Goal: Information Seeking & Learning: Learn about a topic

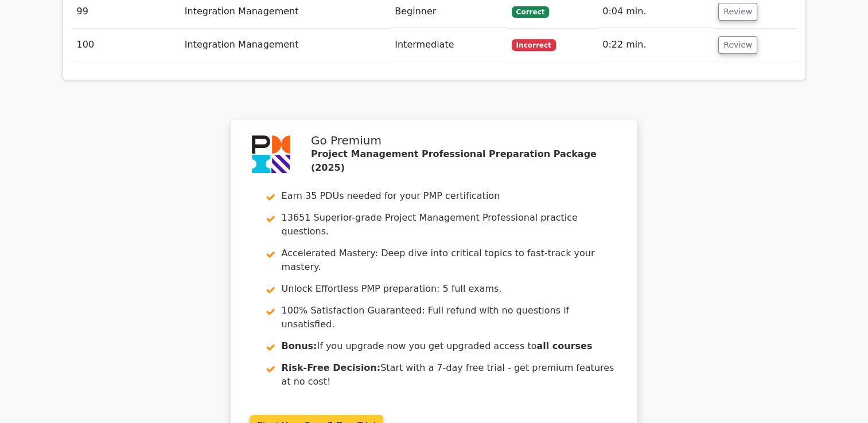
scroll to position [4915, 0]
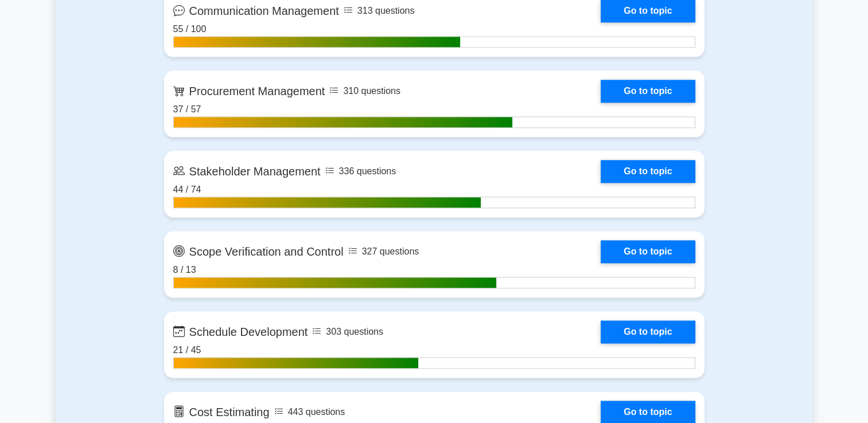
scroll to position [1434, 0]
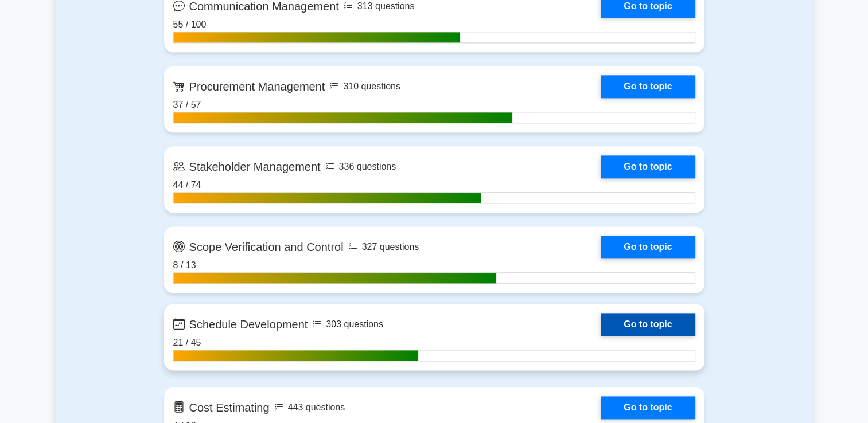
click at [633, 327] on link "Go to topic" at bounding box center [647, 324] width 94 height 23
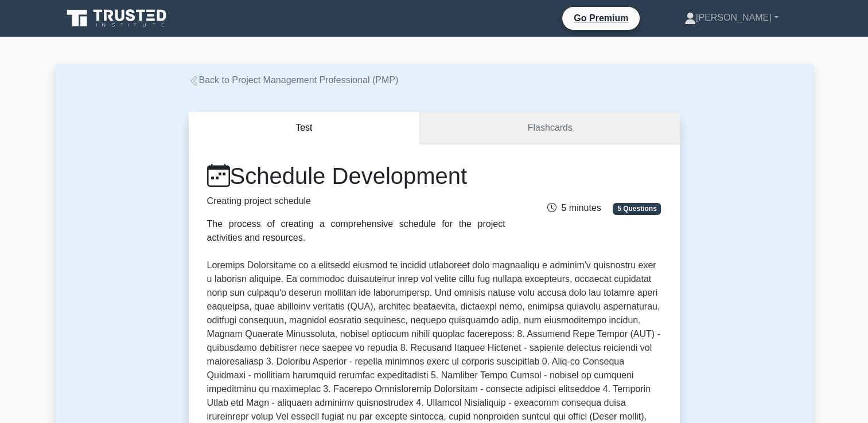
click at [482, 134] on link "Flashcards" at bounding box center [549, 128] width 259 height 33
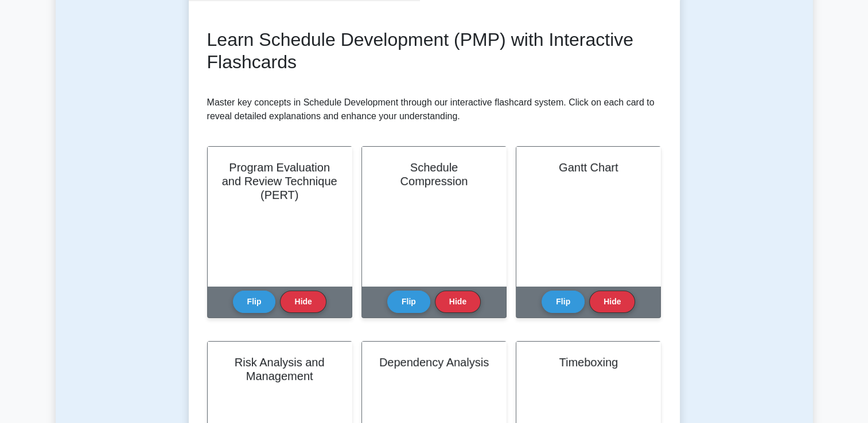
scroll to position [172, 0]
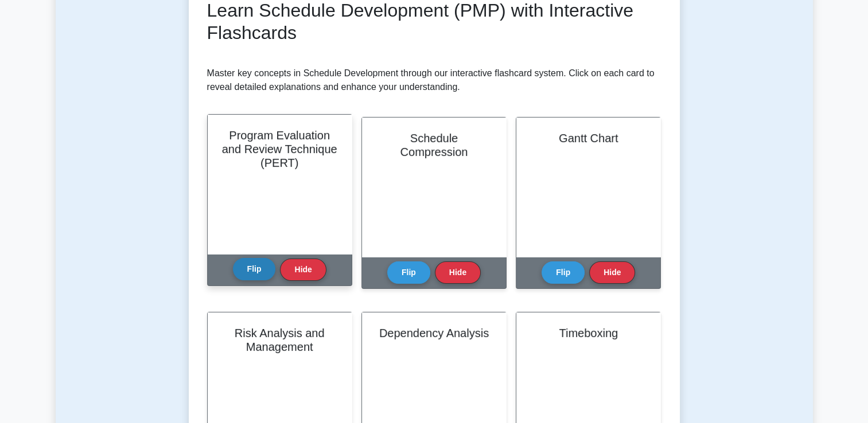
click at [260, 261] on button "Flip" at bounding box center [254, 269] width 43 height 22
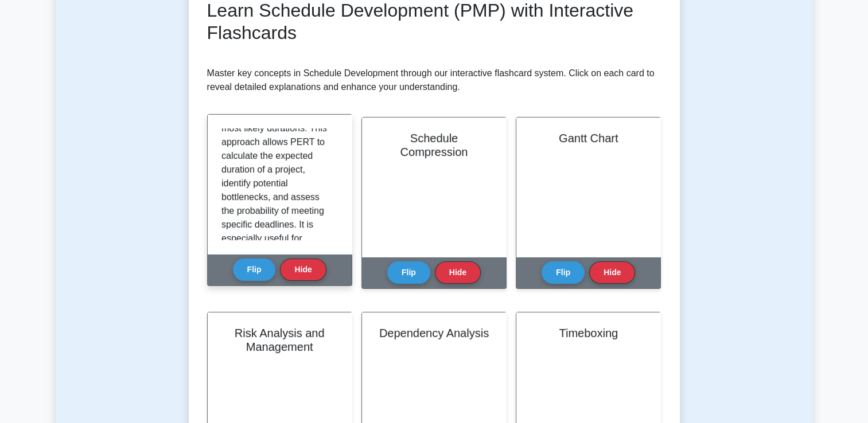
scroll to position [227, 0]
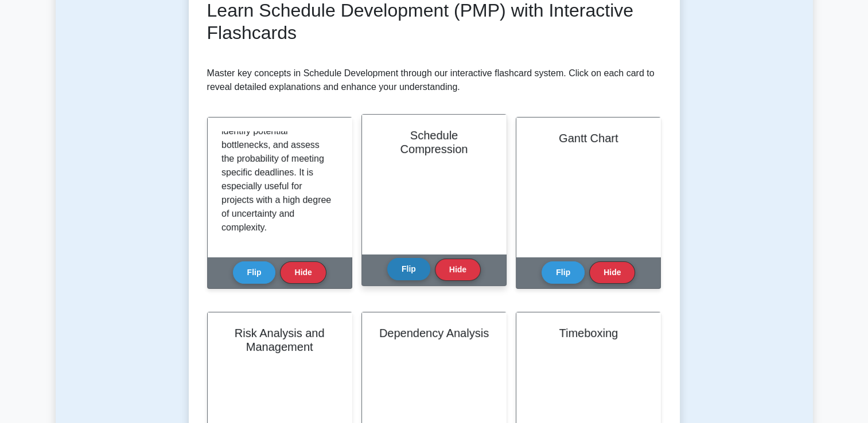
click at [404, 276] on button "Flip" at bounding box center [408, 269] width 43 height 22
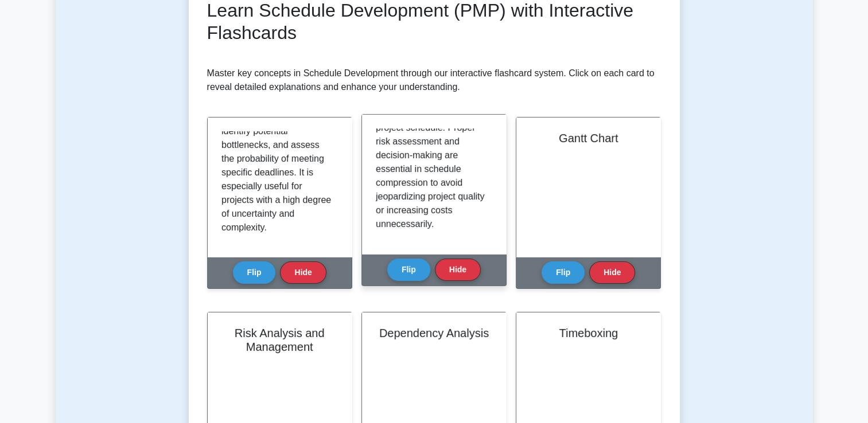
scroll to position [337, 0]
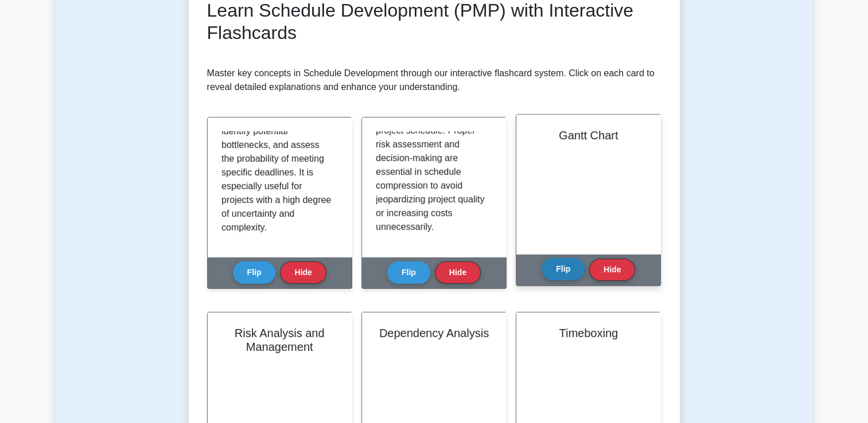
click at [566, 270] on button "Flip" at bounding box center [562, 269] width 43 height 22
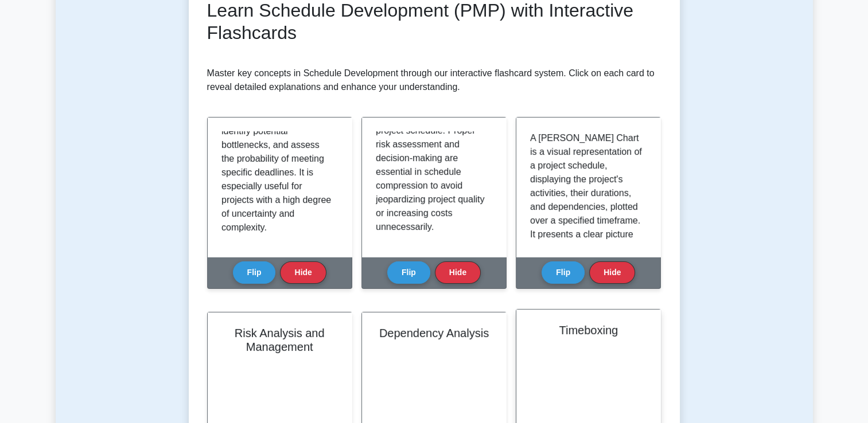
click at [541, 262] on button "Flip" at bounding box center [562, 273] width 43 height 22
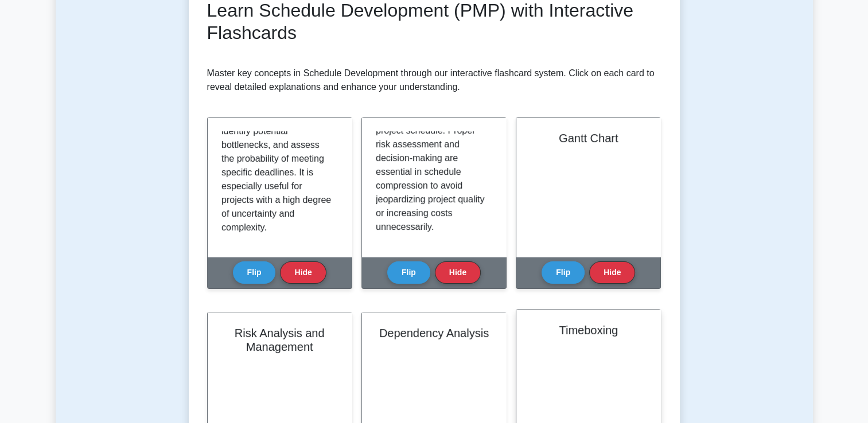
click at [541, 262] on button "Flip" at bounding box center [562, 273] width 43 height 22
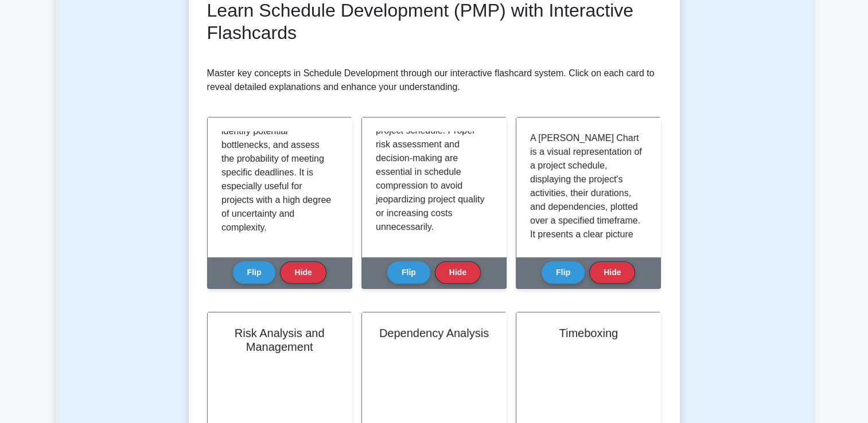
click at [541, 262] on button "Flip" at bounding box center [562, 273] width 43 height 22
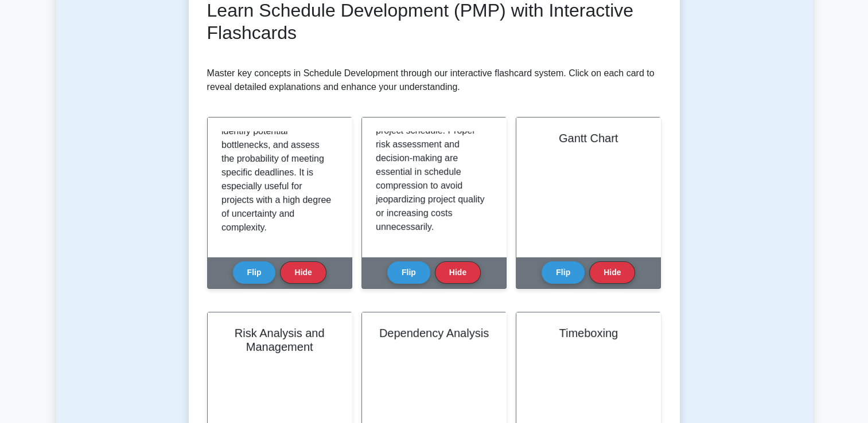
click at [541, 262] on button "Flip" at bounding box center [562, 273] width 43 height 22
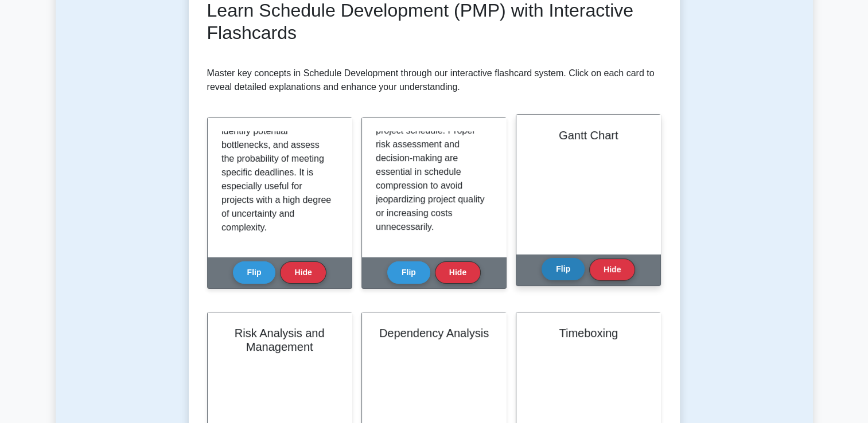
click at [553, 267] on button "Flip" at bounding box center [562, 269] width 43 height 22
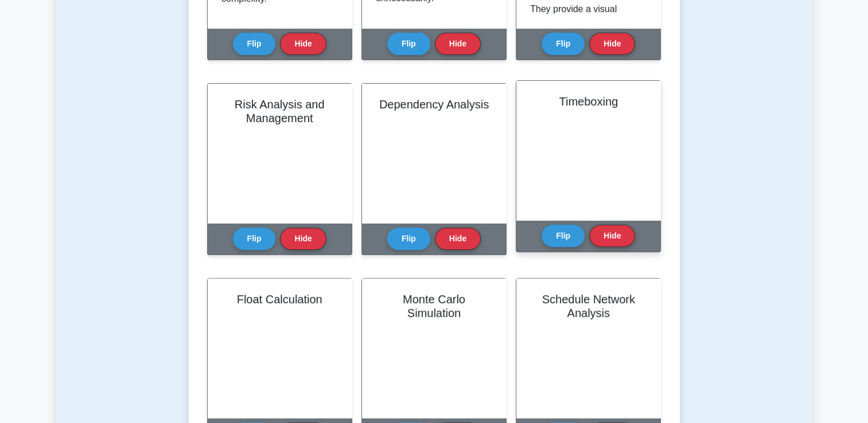
scroll to position [401, 0]
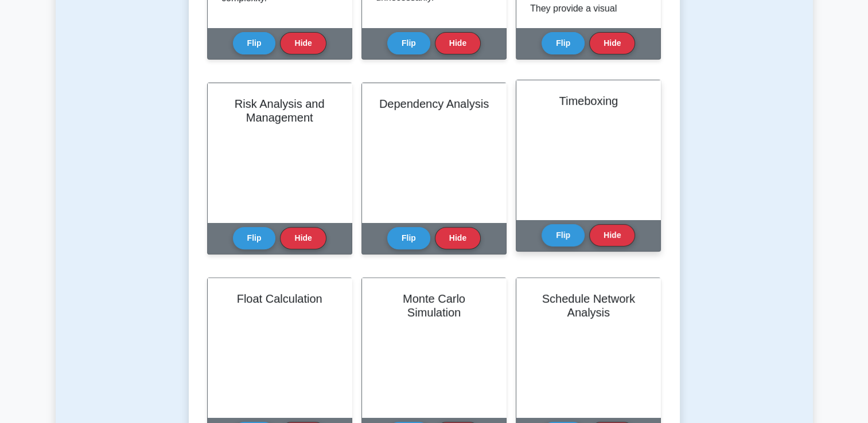
click at [577, 224] on div "Flip Hide" at bounding box center [587, 236] width 93 height 32
click at [576, 233] on button "Flip" at bounding box center [562, 235] width 43 height 22
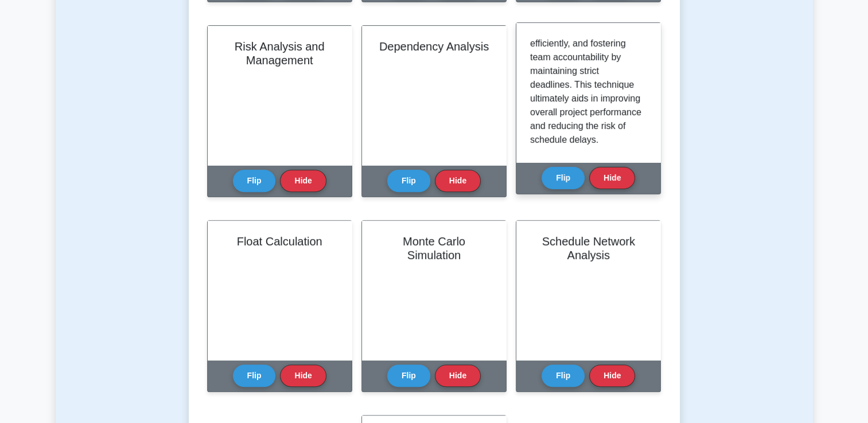
scroll to position [392, 0]
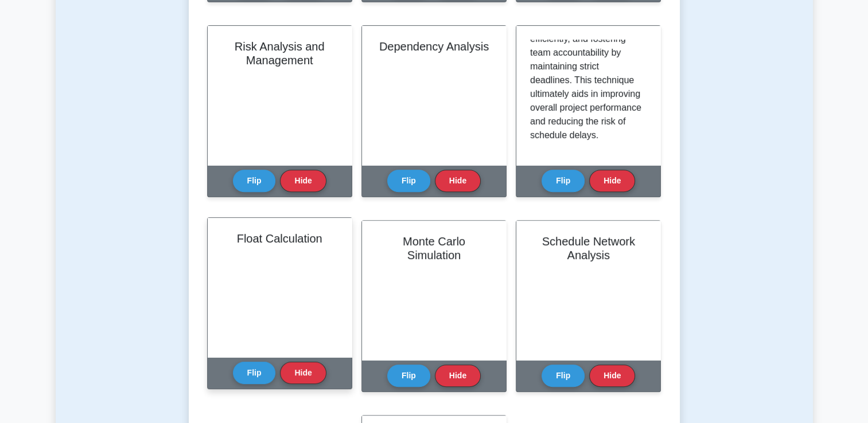
click at [262, 360] on div "Flip Hide" at bounding box center [279, 373] width 93 height 32
click at [264, 365] on button "Flip" at bounding box center [254, 372] width 43 height 22
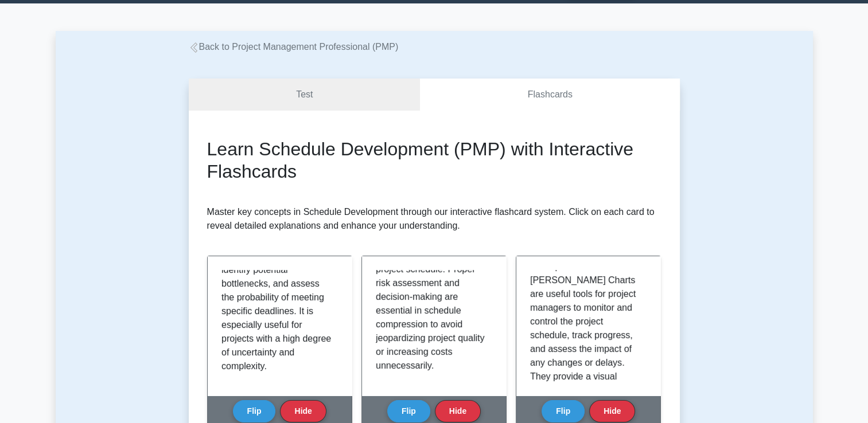
scroll to position [0, 0]
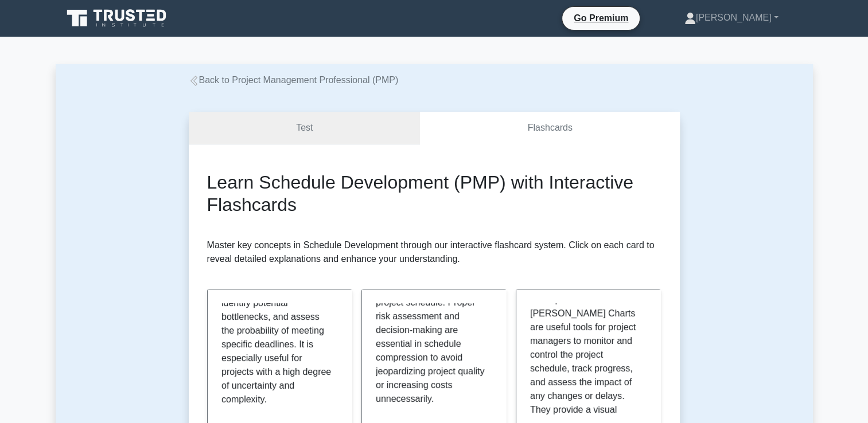
click at [287, 124] on link "Test" at bounding box center [305, 128] width 232 height 33
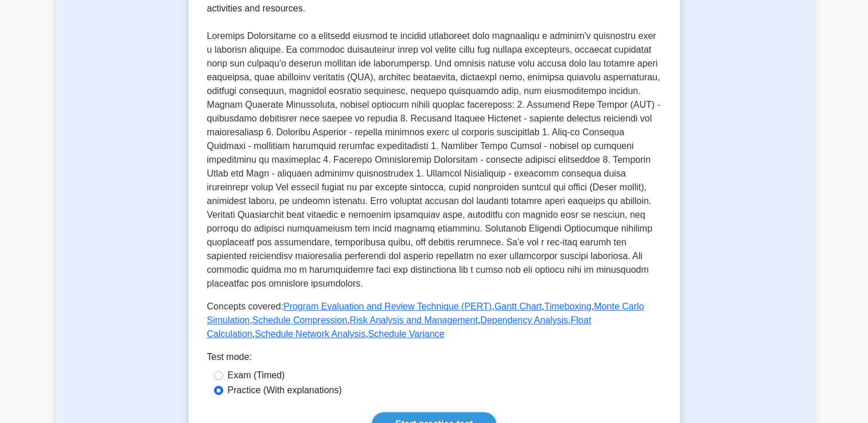
scroll to position [459, 0]
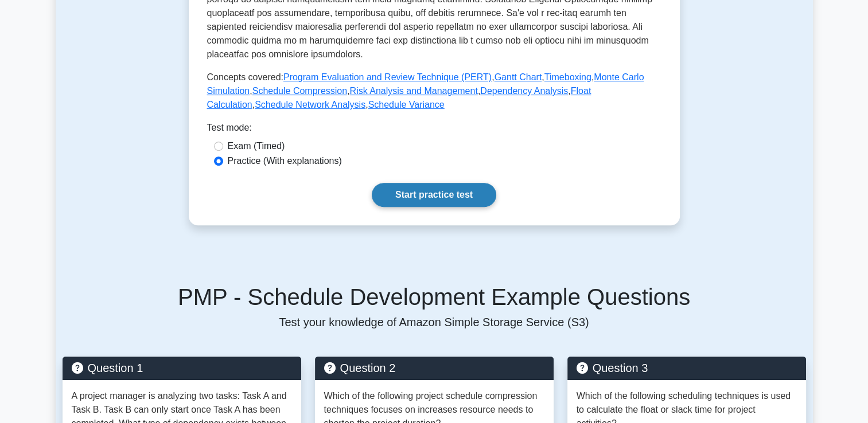
click at [447, 183] on link "Start practice test" at bounding box center [434, 195] width 124 height 24
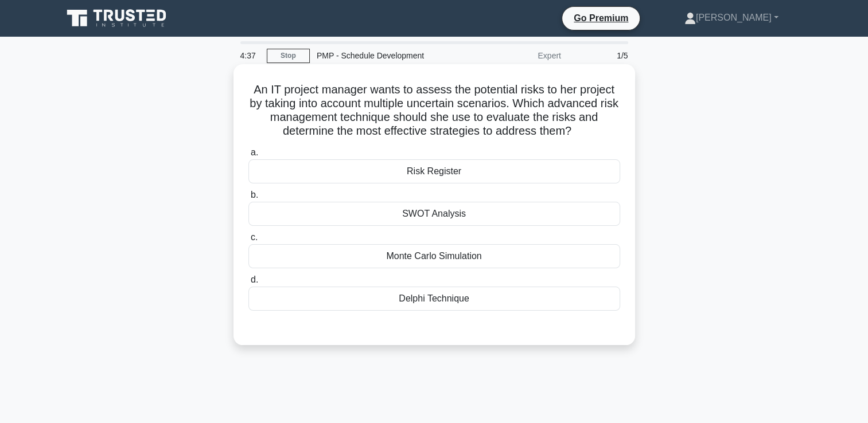
click at [461, 256] on div "Monte Carlo Simulation" at bounding box center [434, 256] width 372 height 24
click at [248, 241] on input "c. Monte Carlo Simulation" at bounding box center [248, 237] width 0 height 7
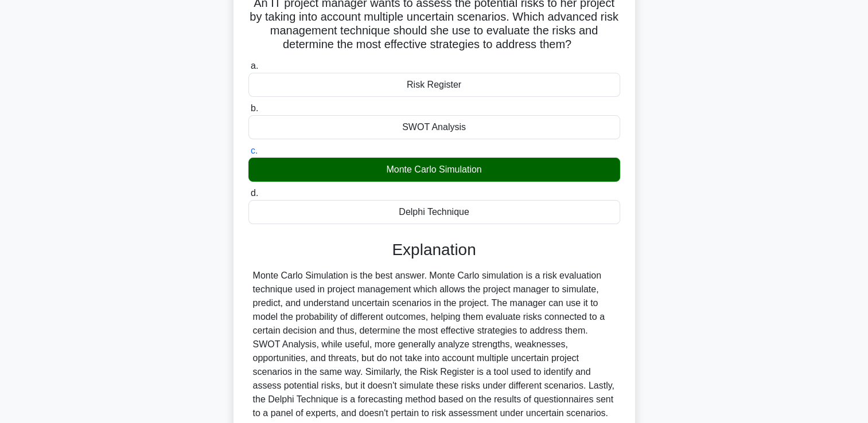
scroll to position [196, 0]
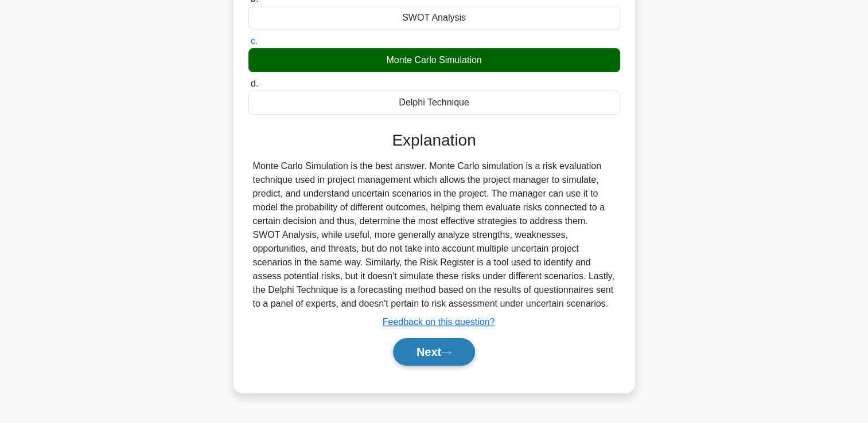
click at [424, 353] on button "Next" at bounding box center [434, 352] width 82 height 28
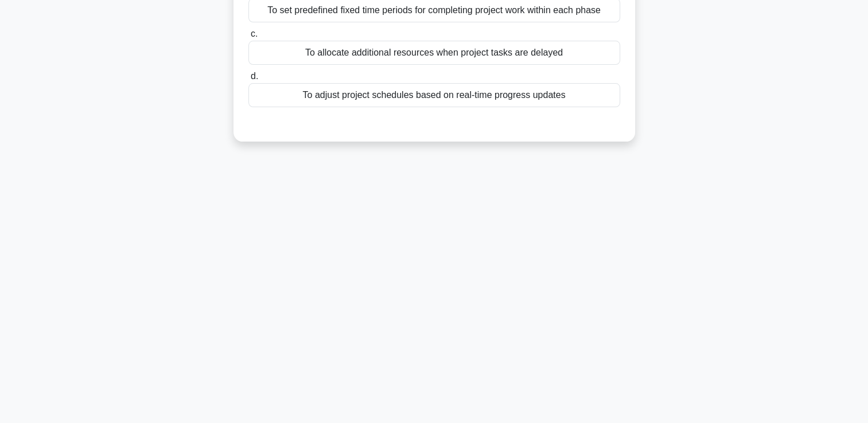
scroll to position [0, 0]
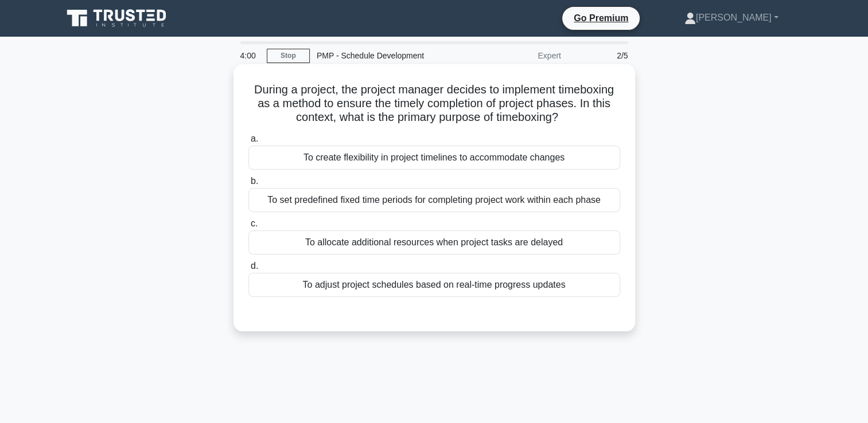
click at [425, 242] on div "To allocate additional resources when project tasks are delayed" at bounding box center [434, 243] width 372 height 24
click at [248, 228] on input "c. To allocate additional resources when project tasks are delayed" at bounding box center [248, 223] width 0 height 7
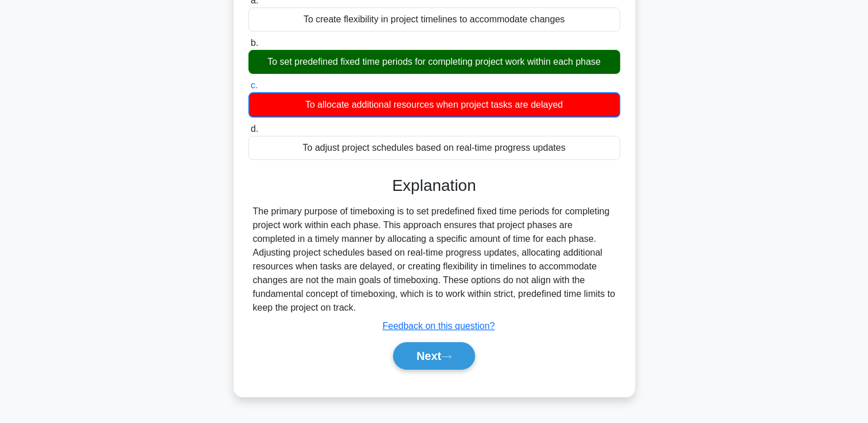
scroll to position [196, 0]
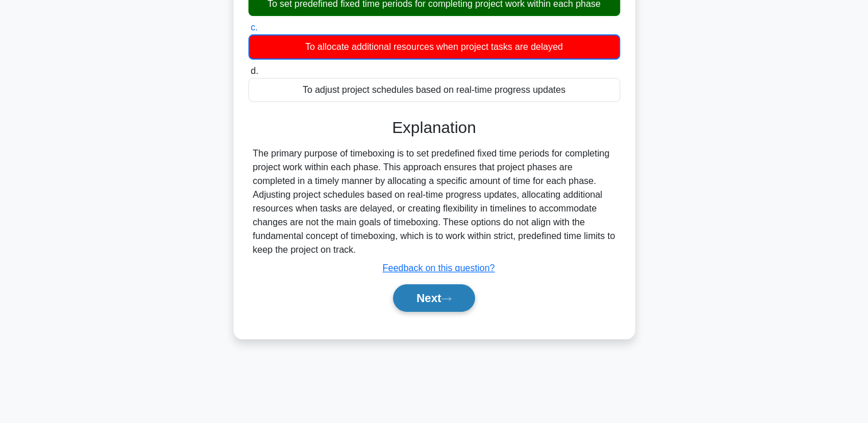
click at [422, 303] on button "Next" at bounding box center [434, 298] width 82 height 28
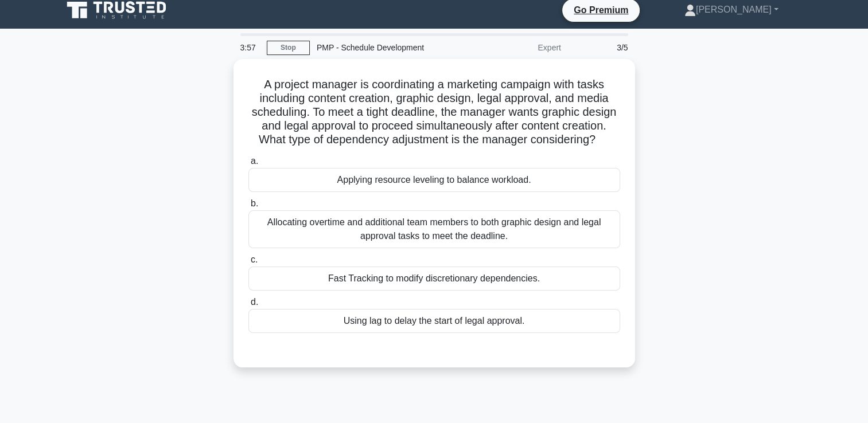
scroll to position [0, 0]
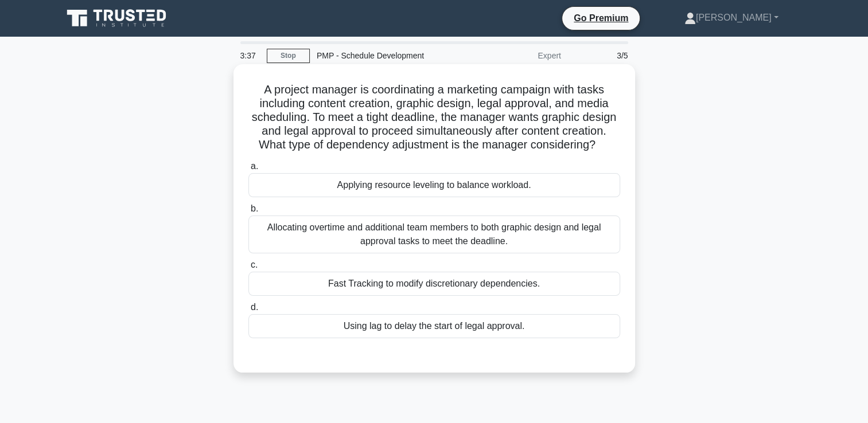
click at [414, 250] on div "Allocating overtime and additional team members to both graphic design and lega…" at bounding box center [434, 235] width 372 height 38
click at [248, 213] on input "b. Allocating overtime and additional team members to both graphic design and l…" at bounding box center [248, 208] width 0 height 7
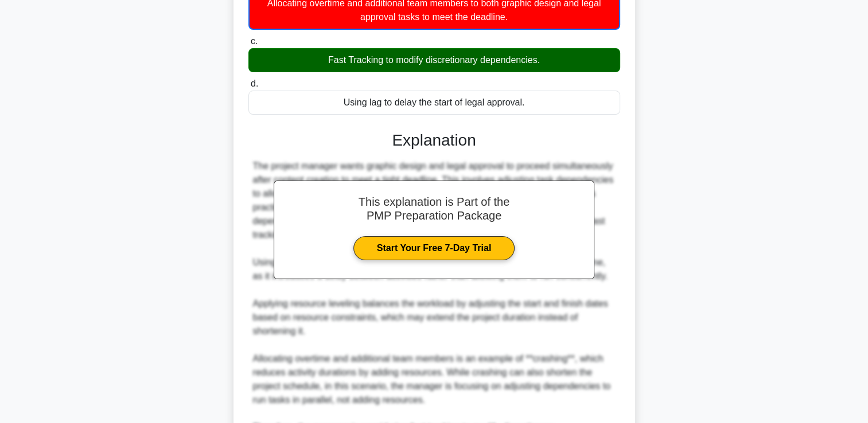
scroll to position [287, 0]
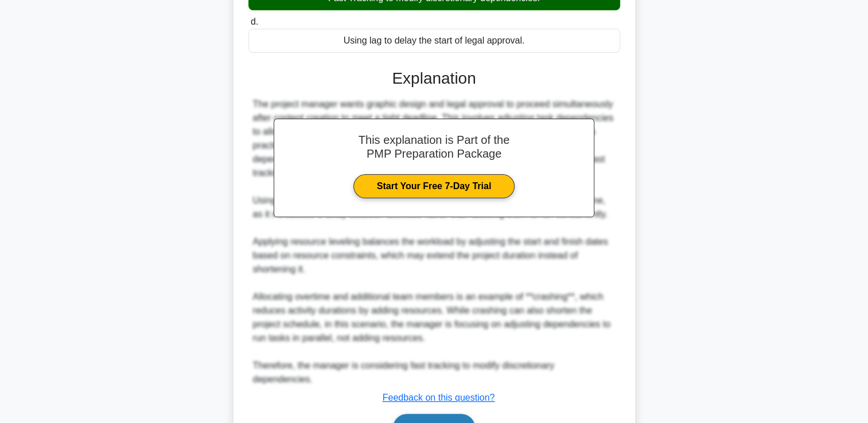
click at [411, 421] on button "Next" at bounding box center [434, 428] width 82 height 28
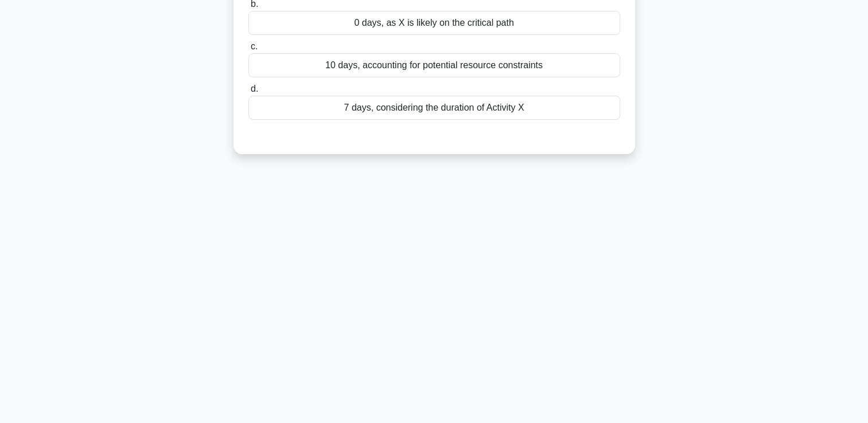
scroll to position [0, 0]
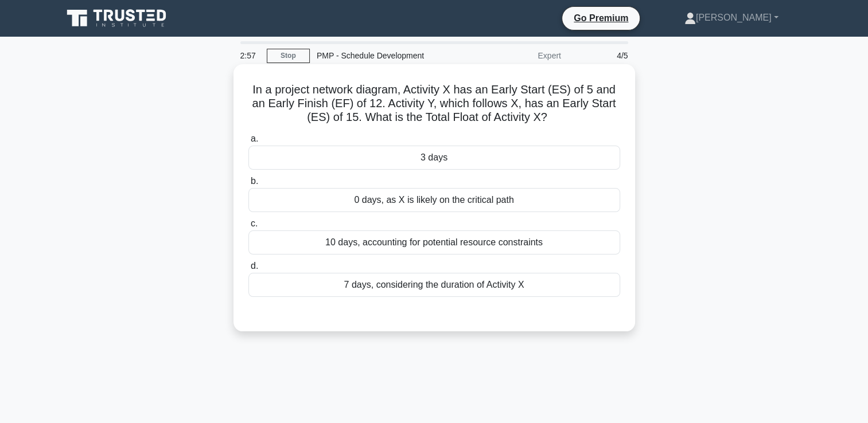
click at [390, 240] on div "10 days, accounting for potential resource constraints" at bounding box center [434, 243] width 372 height 24
click at [248, 228] on input "c. 10 days, accounting for potential resource constraints" at bounding box center [248, 223] width 0 height 7
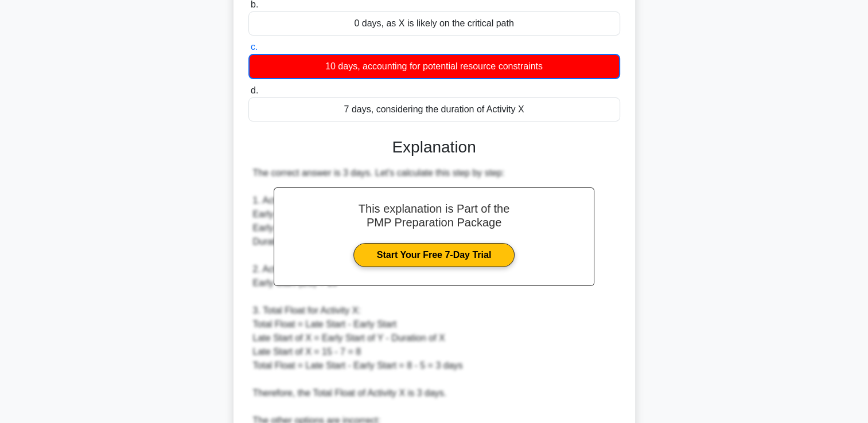
scroll to position [344, 0]
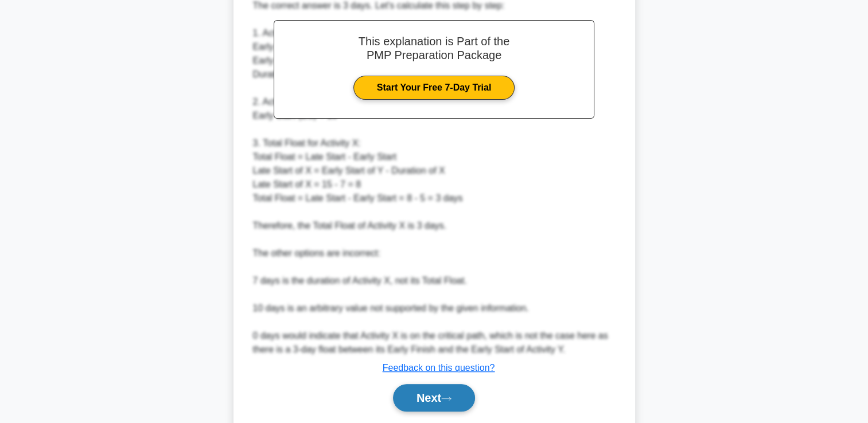
click at [413, 399] on button "Next" at bounding box center [434, 398] width 82 height 28
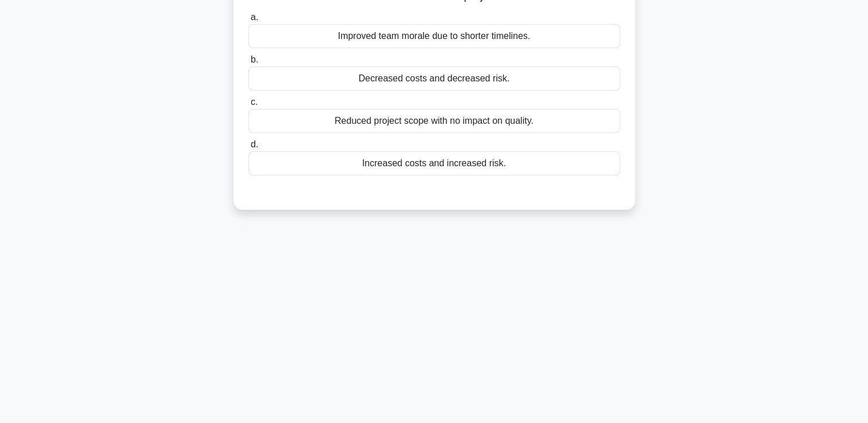
scroll to position [23, 0]
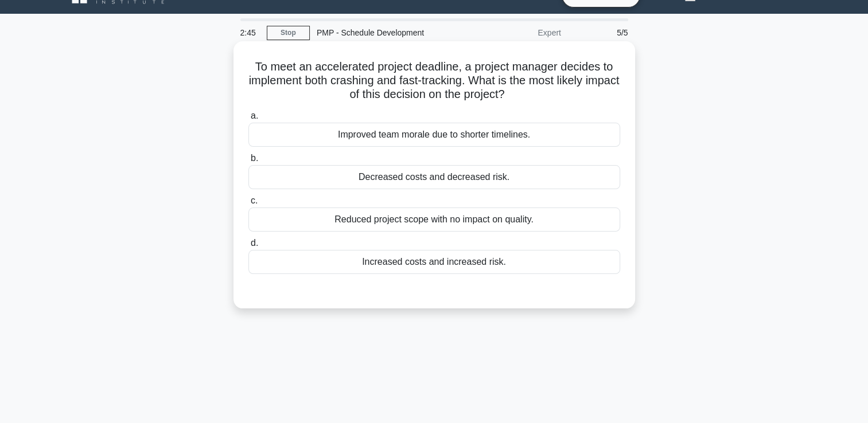
click at [411, 129] on div "Improved team morale due to shorter timelines." at bounding box center [434, 135] width 372 height 24
click at [248, 120] on input "a. Improved team morale due to shorter timelines." at bounding box center [248, 115] width 0 height 7
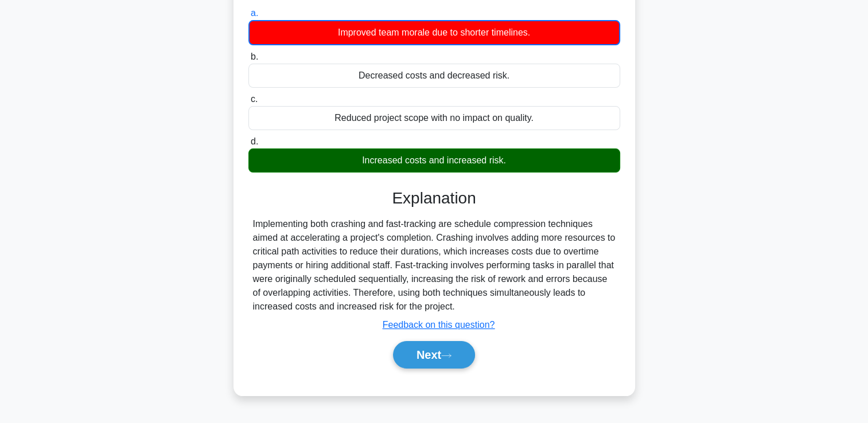
scroll to position [196, 0]
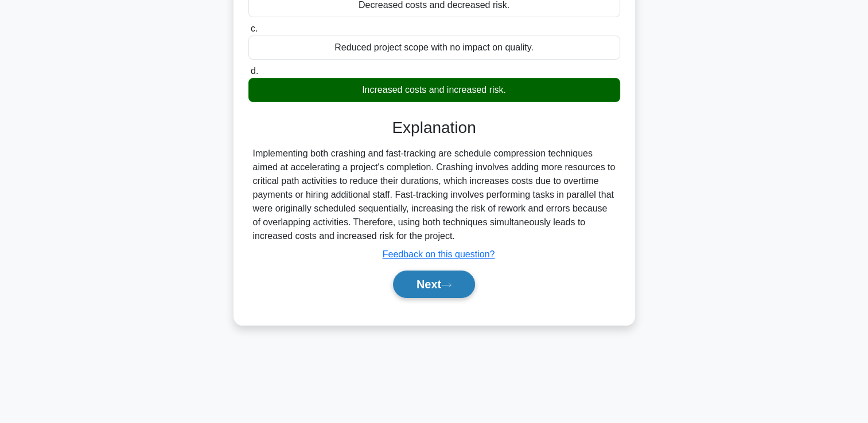
click at [414, 295] on button "Next" at bounding box center [434, 285] width 82 height 28
click at [414, 291] on button "Next" at bounding box center [434, 285] width 82 height 28
click at [411, 287] on button "Next" at bounding box center [434, 285] width 82 height 28
click at [447, 282] on icon at bounding box center [446, 285] width 10 height 6
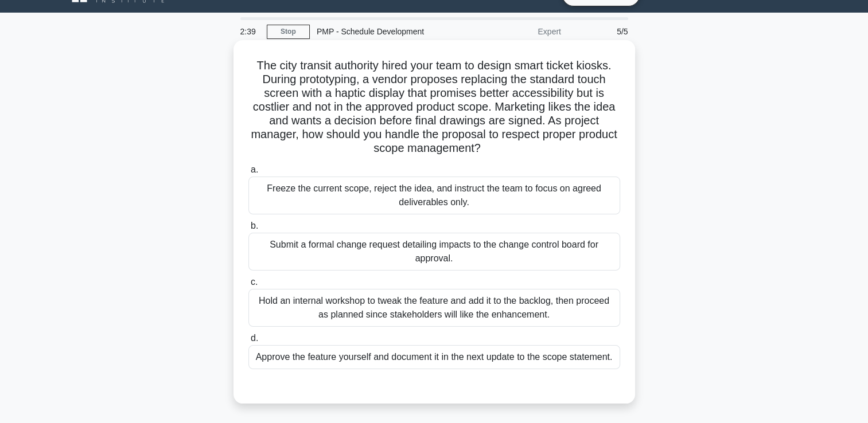
click at [420, 194] on div "Freeze the current scope, reject the idea, and instruct the team to focus on ag…" at bounding box center [434, 196] width 372 height 38
click at [248, 174] on input "a. Freeze the current scope, reject the idea, and instruct the team to focus on…" at bounding box center [248, 169] width 0 height 7
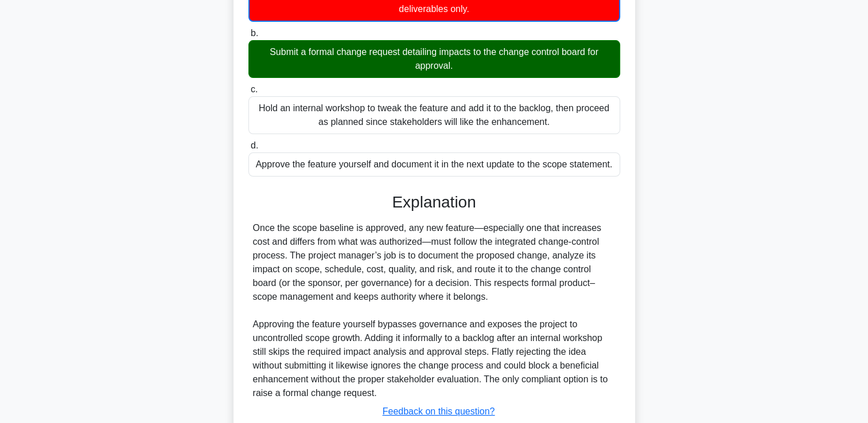
scroll to position [298, 0]
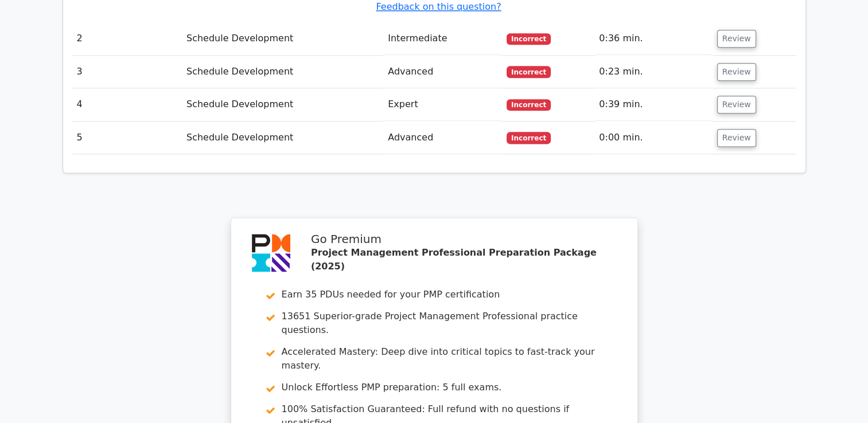
scroll to position [1717, 0]
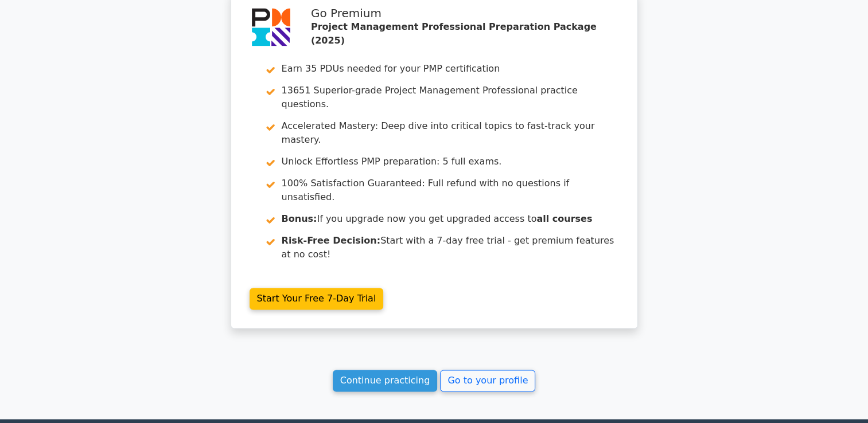
click at [388, 370] on link "Continue practicing" at bounding box center [385, 381] width 105 height 22
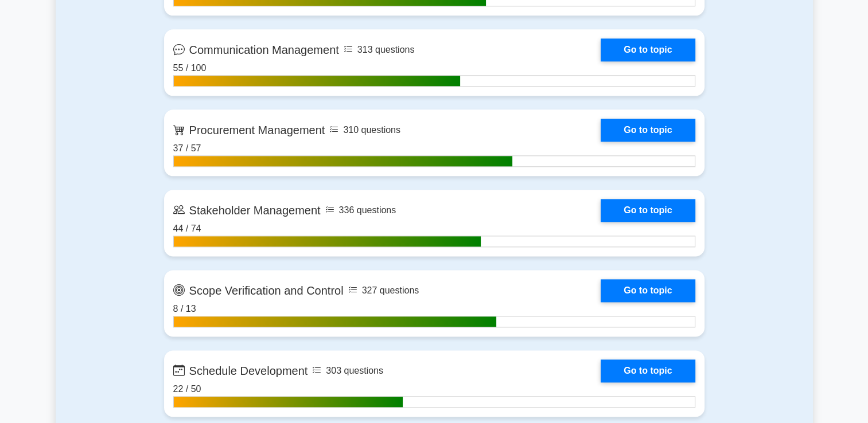
scroll to position [1491, 0]
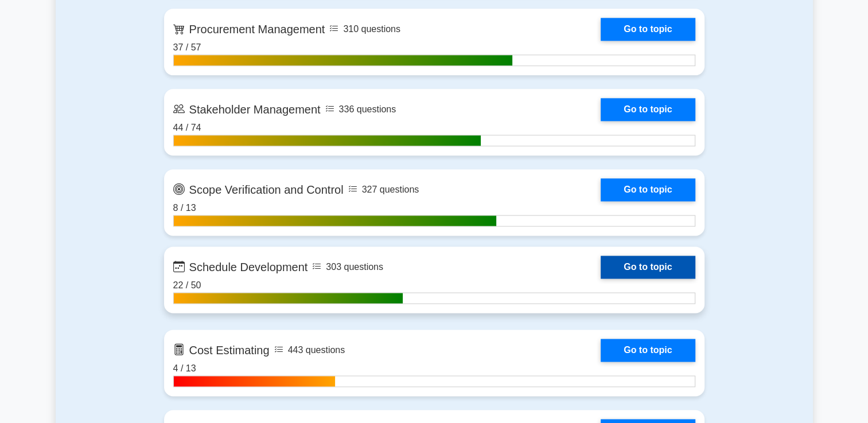
click at [643, 267] on link "Go to topic" at bounding box center [647, 267] width 94 height 23
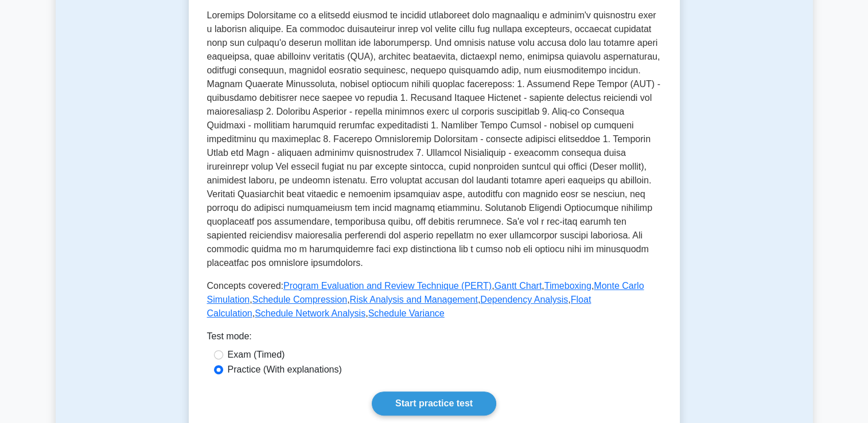
scroll to position [344, 0]
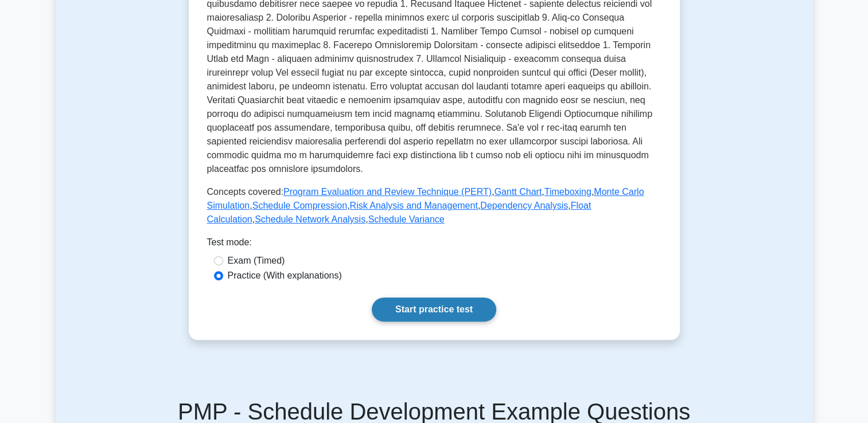
click at [428, 298] on link "Start practice test" at bounding box center [434, 310] width 124 height 24
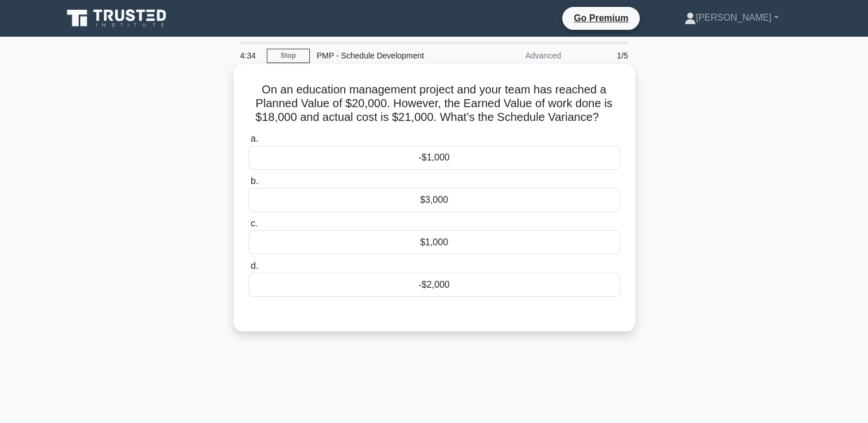
click at [480, 161] on div "-$1,000" at bounding box center [434, 158] width 372 height 24
click at [248, 143] on input "a. -$1,000" at bounding box center [248, 138] width 0 height 7
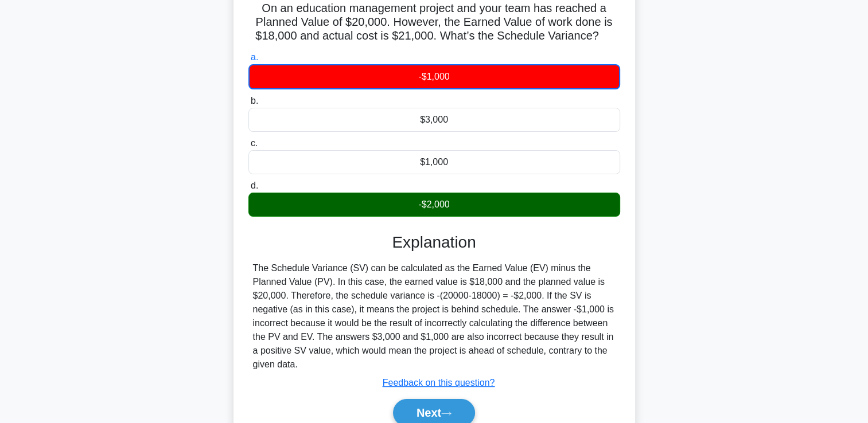
scroll to position [196, 0]
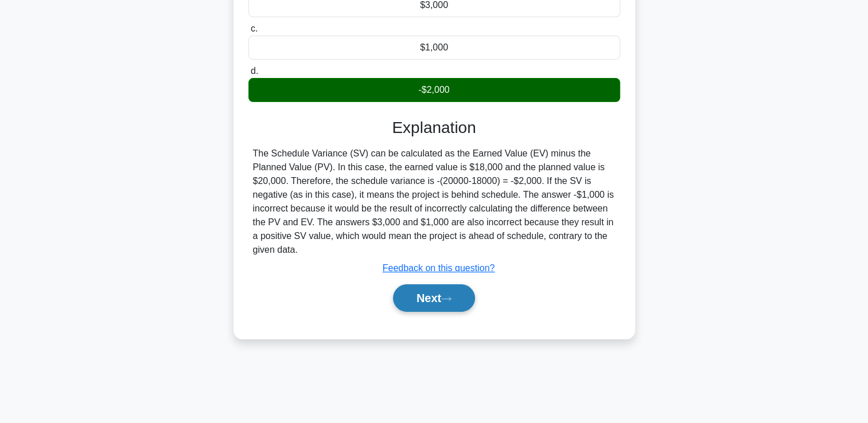
click at [439, 286] on button "Next" at bounding box center [434, 298] width 82 height 28
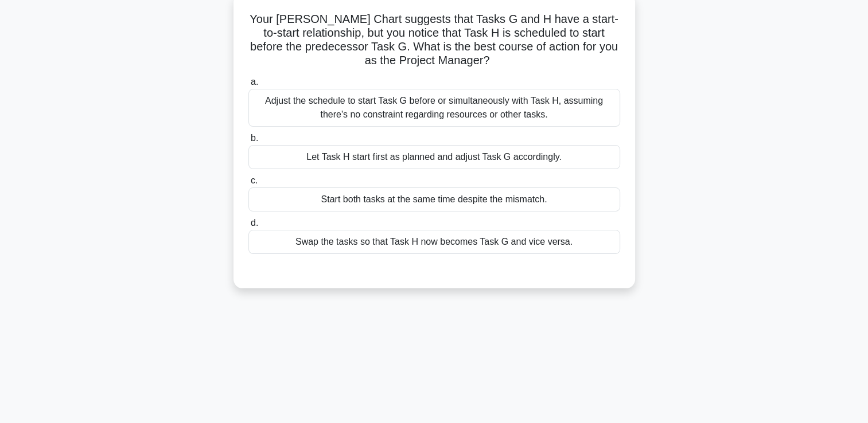
scroll to position [0, 0]
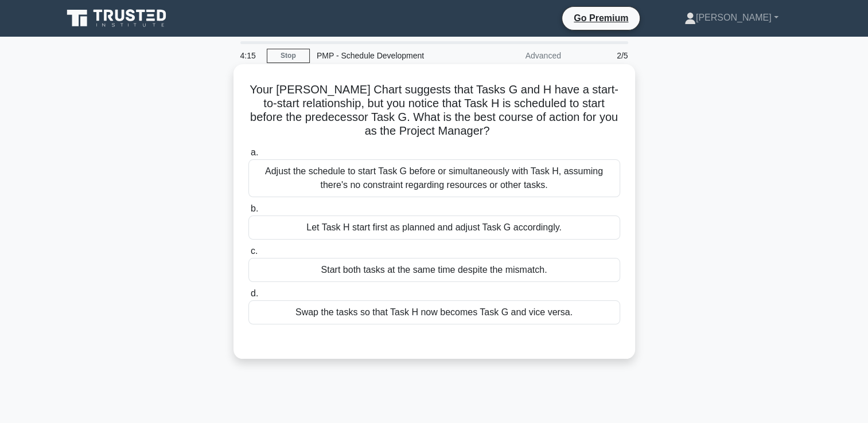
click at [467, 178] on div "Adjust the schedule to start Task G before or simultaneously with Task H, assum…" at bounding box center [434, 178] width 372 height 38
click at [248, 157] on input "a. Adjust the schedule to start Task G before or simultaneously with Task H, as…" at bounding box center [248, 152] width 0 height 7
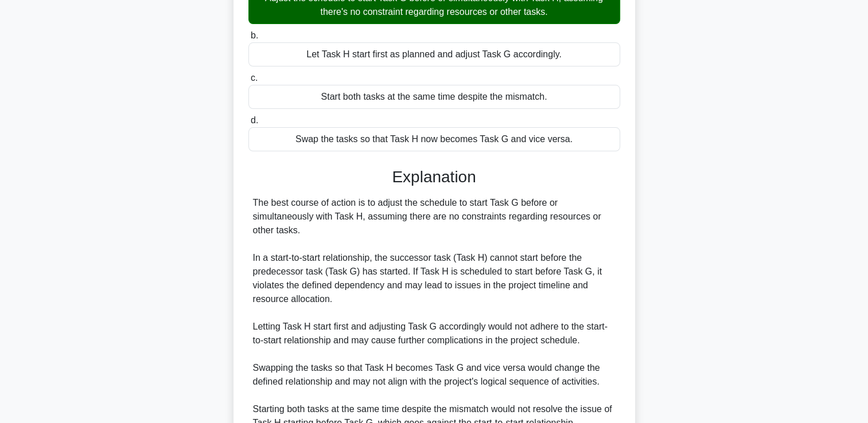
scroll to position [283, 0]
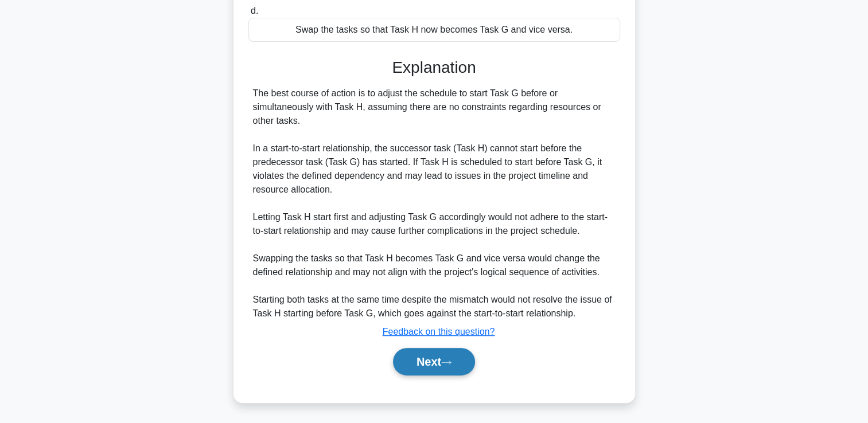
click at [454, 352] on button "Next" at bounding box center [434, 362] width 82 height 28
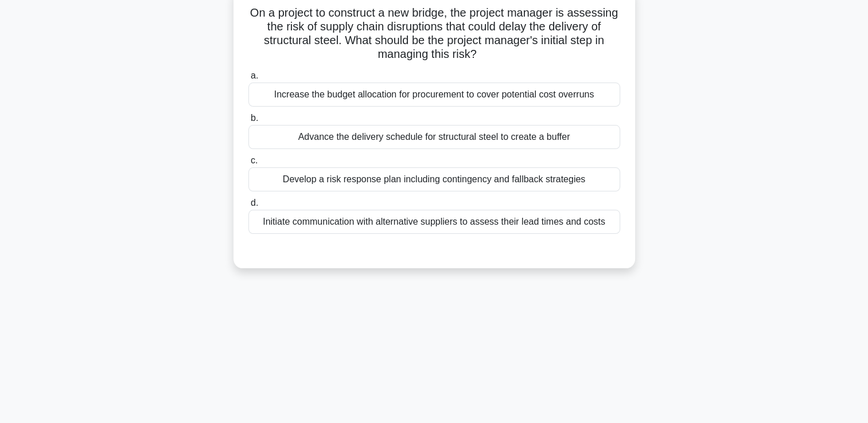
scroll to position [0, 0]
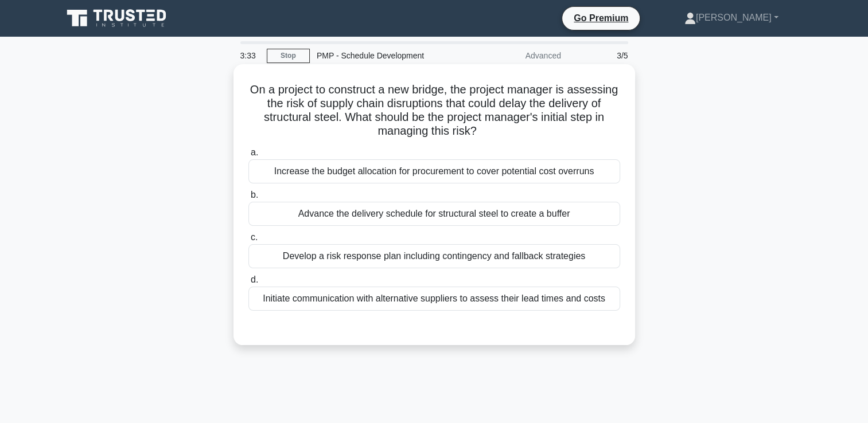
click at [441, 167] on div "Increase the budget allocation for procurement to cover potential cost overruns" at bounding box center [434, 171] width 372 height 24
click at [248, 157] on input "a. Increase the budget allocation for procurement to cover potential cost overr…" at bounding box center [248, 152] width 0 height 7
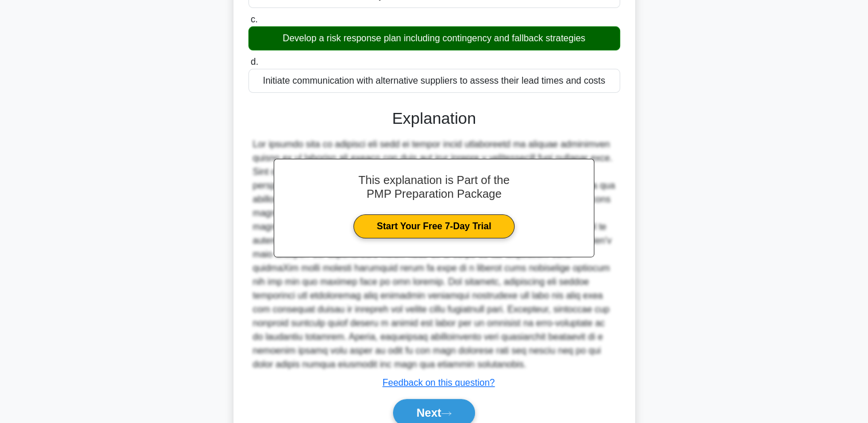
scroll to position [270, 0]
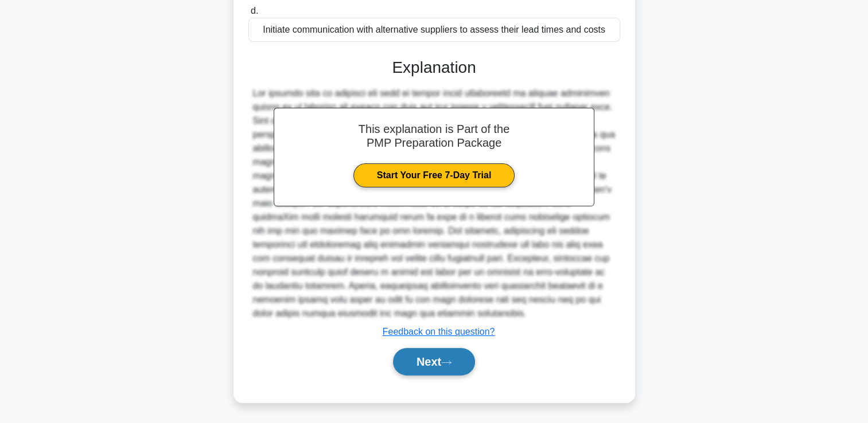
click at [434, 357] on button "Next" at bounding box center [434, 362] width 82 height 28
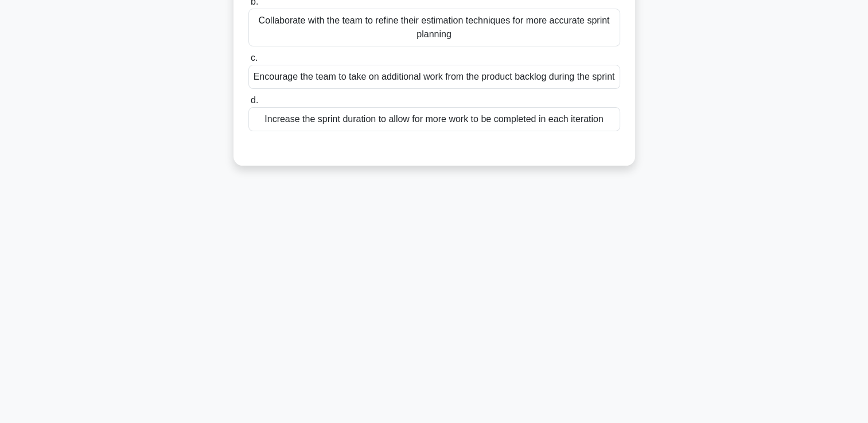
scroll to position [0, 0]
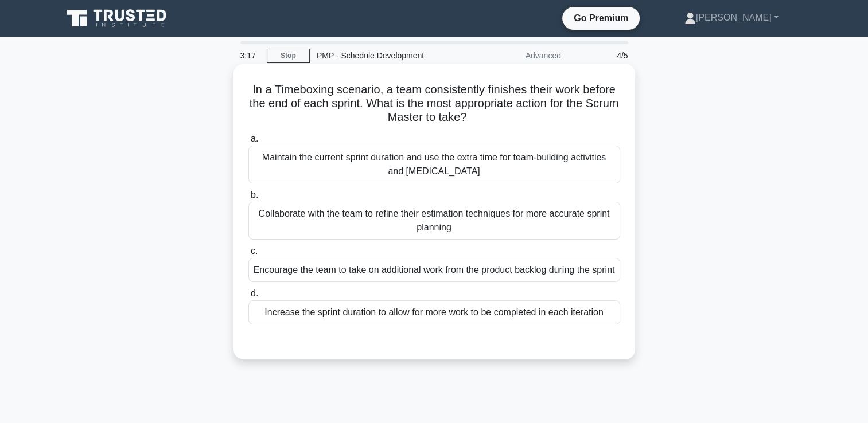
click at [428, 173] on div "Maintain the current sprint duration and use the extra time for team-building a…" at bounding box center [434, 165] width 372 height 38
click at [248, 143] on input "a. Maintain the current sprint duration and use the extra time for team-buildin…" at bounding box center [248, 138] width 0 height 7
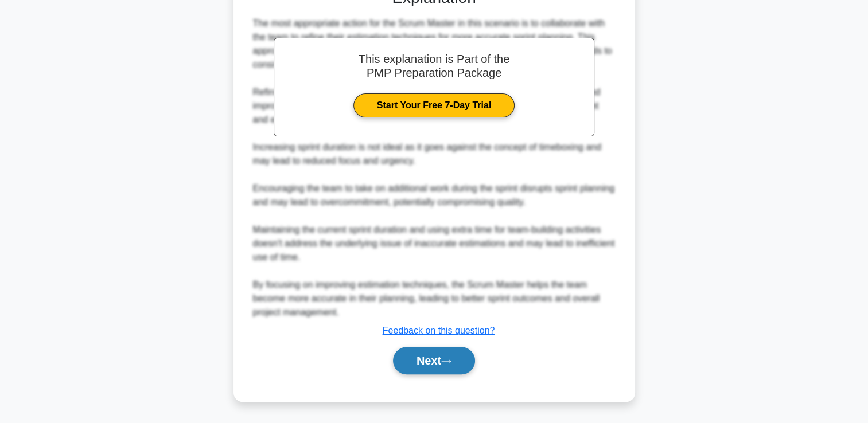
click at [429, 356] on button "Next" at bounding box center [434, 361] width 82 height 28
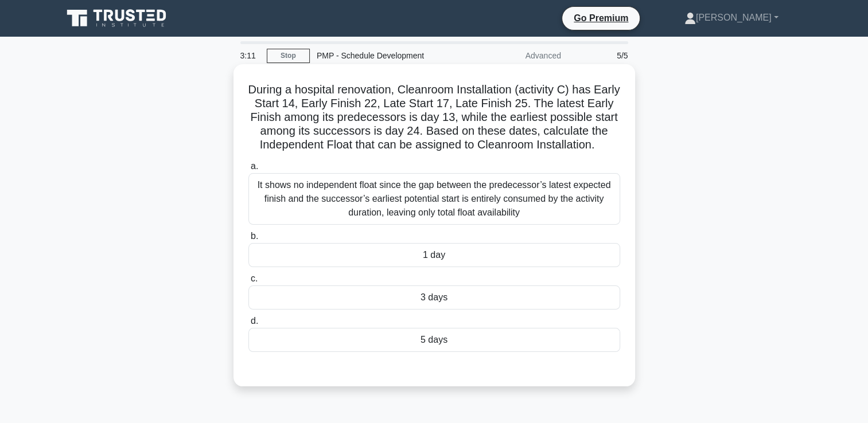
click at [431, 257] on div "1 day" at bounding box center [434, 255] width 372 height 24
click at [248, 240] on input "b. 1 day" at bounding box center [248, 236] width 0 height 7
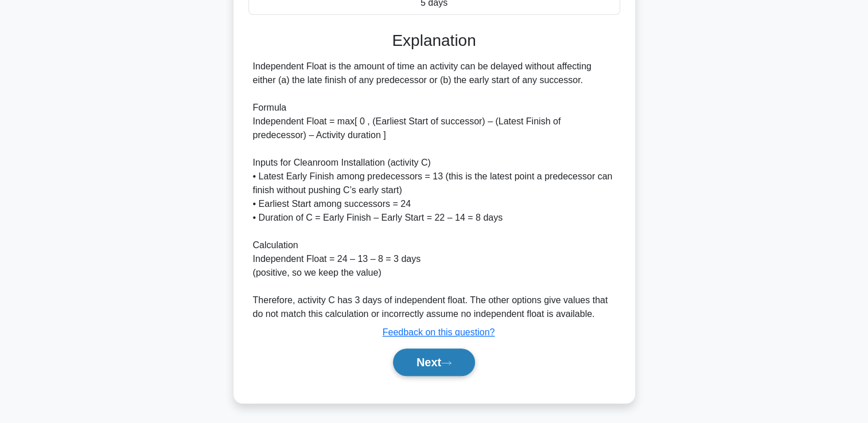
scroll to position [339, 0]
click at [416, 365] on button "Next" at bounding box center [434, 362] width 82 height 28
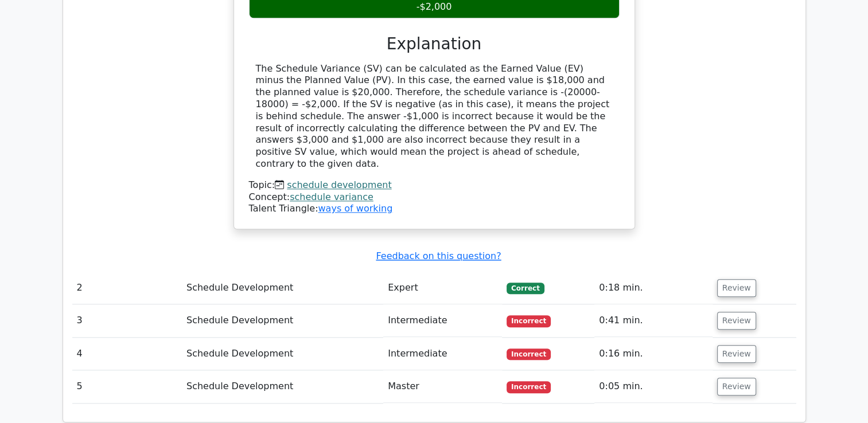
scroll to position [1204, 0]
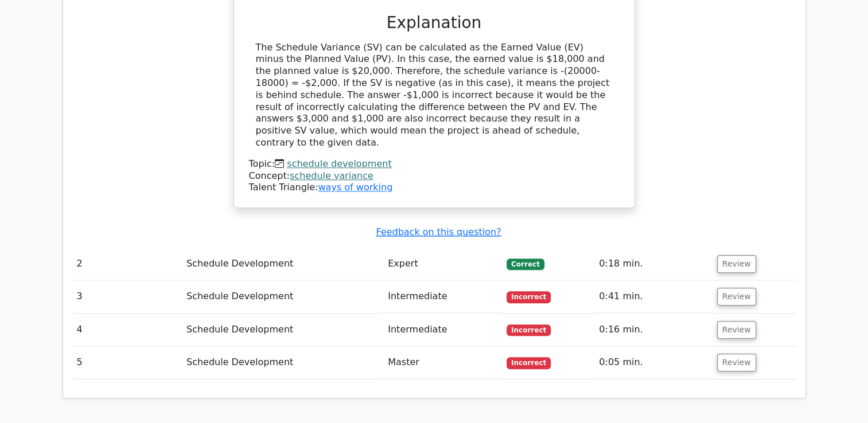
click at [408, 346] on td "Master" at bounding box center [442, 362] width 119 height 33
click at [725, 354] on button "Review" at bounding box center [736, 363] width 39 height 18
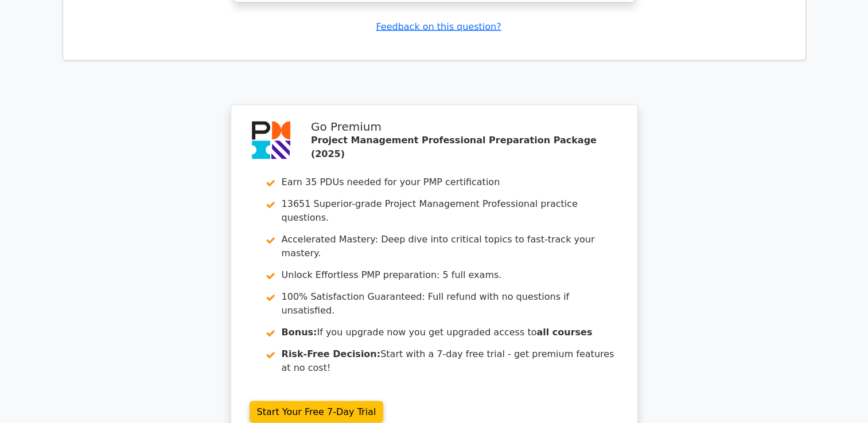
scroll to position [2293, 0]
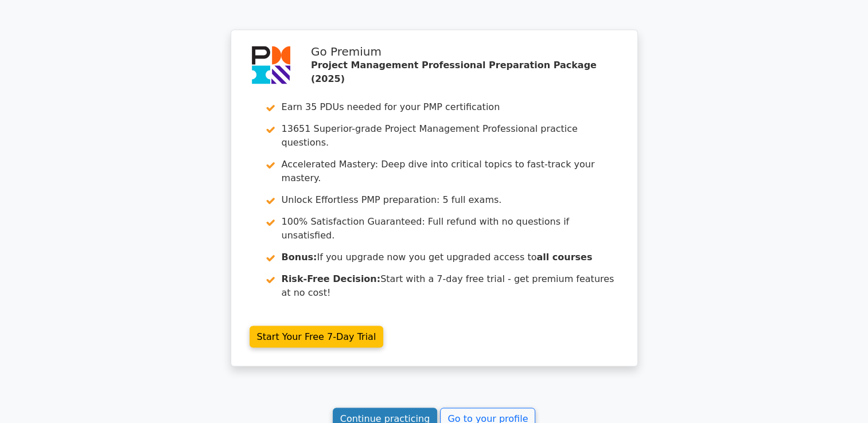
click at [364, 408] on link "Continue practicing" at bounding box center [385, 419] width 105 height 22
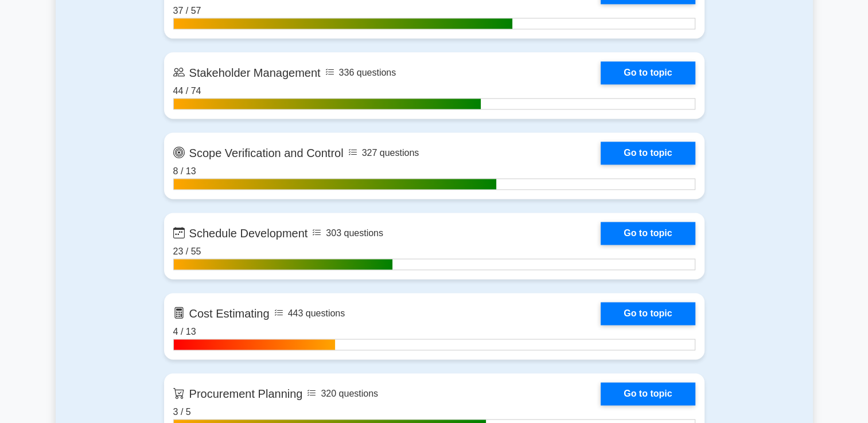
scroll to position [1548, 0]
